Goal: Find specific page/section: Find specific page/section

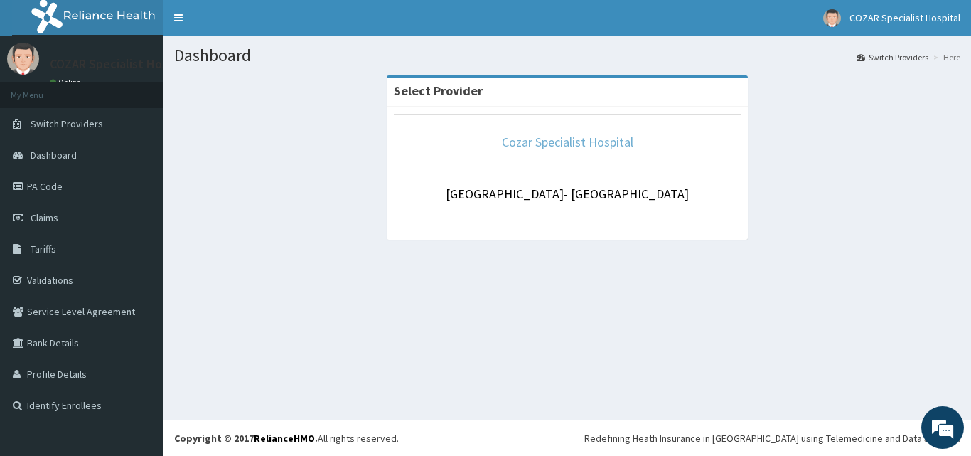
click at [564, 137] on link "Cozar Specialist Hospital" at bounding box center [568, 142] width 132 height 16
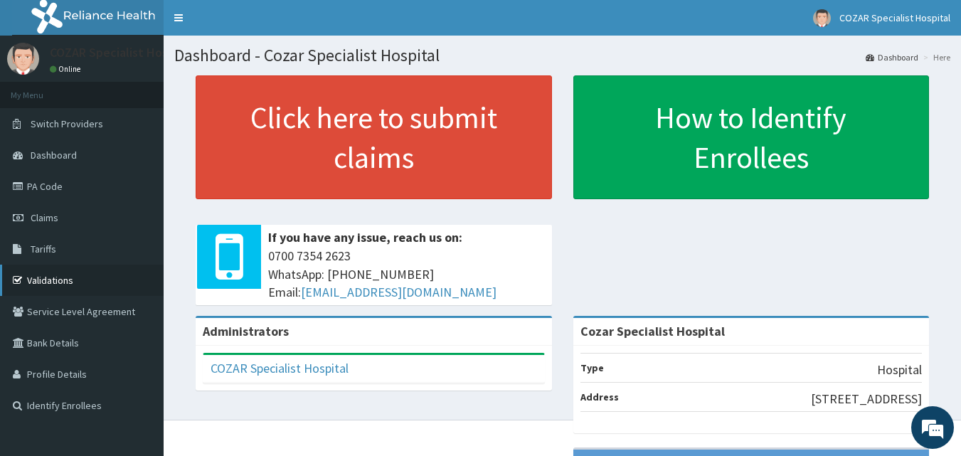
click at [46, 279] on link "Validations" at bounding box center [82, 280] width 164 height 31
